Goal: Navigation & Orientation: Find specific page/section

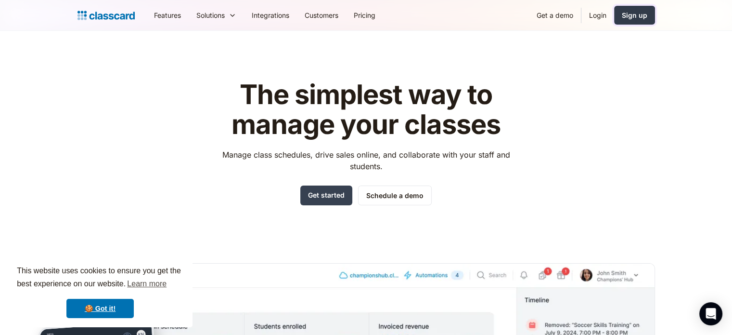
click at [628, 16] on div "Sign up" at bounding box center [635, 15] width 26 height 10
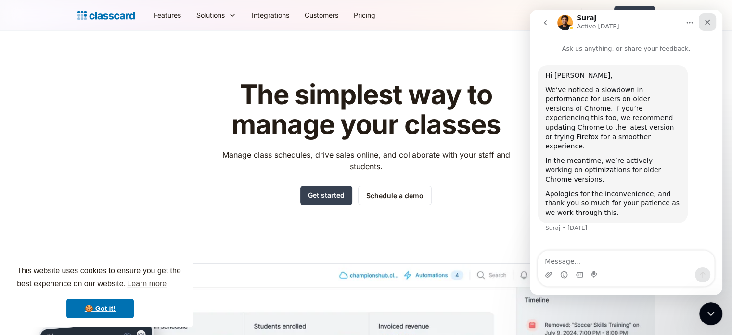
click at [708, 23] on icon "Close" at bounding box center [707, 22] width 5 height 5
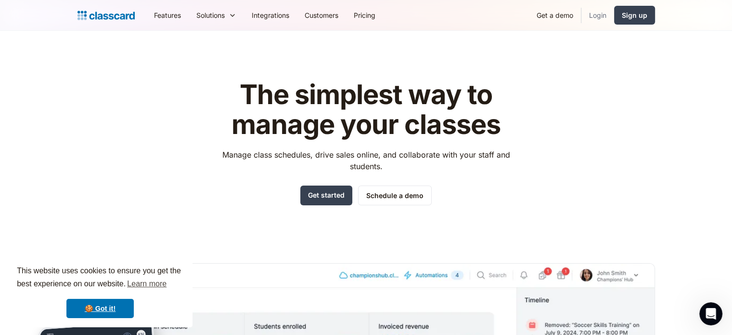
click at [604, 15] on link "Login" at bounding box center [597, 15] width 33 height 22
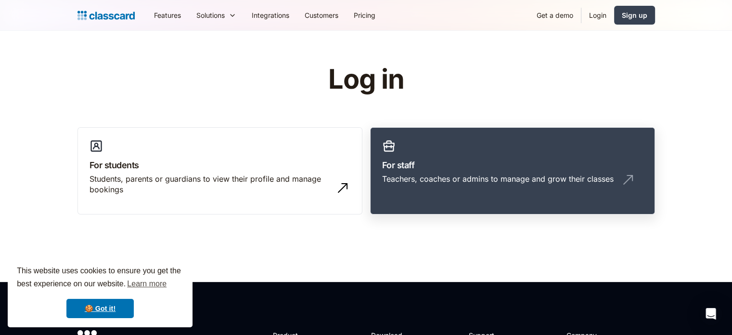
click at [482, 163] on h3 "For staff" at bounding box center [512, 164] width 261 height 13
